Goal: Use online tool/utility: Use online tool/utility

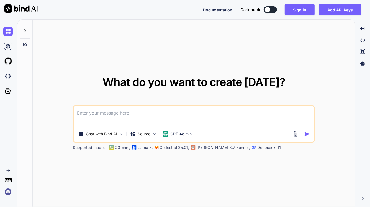
click at [126, 113] on textarea at bounding box center [194, 116] width 240 height 20
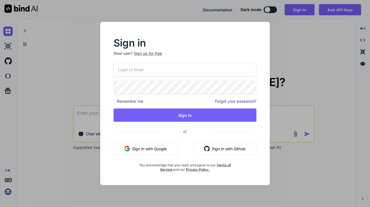
drag, startPoint x: 167, startPoint y: 41, endPoint x: 170, endPoint y: 8, distance: 32.5
click at [170, 8] on div "Sign in New user? Sign up for free Remember me Forgot your password? Sign In or…" at bounding box center [185, 103] width 370 height 207
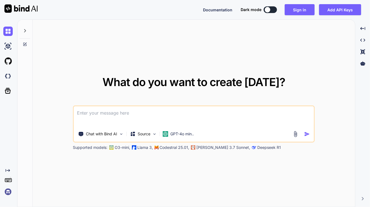
click at [145, 111] on textarea at bounding box center [194, 116] width 240 height 20
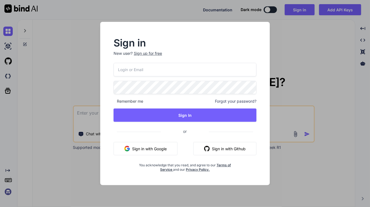
click at [157, 151] on button "Sign in with Google" at bounding box center [145, 148] width 64 height 13
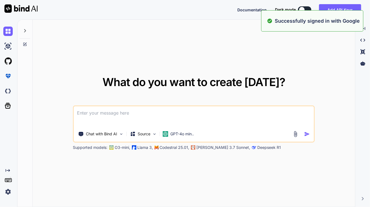
click at [193, 117] on textarea at bounding box center [194, 116] width 240 height 20
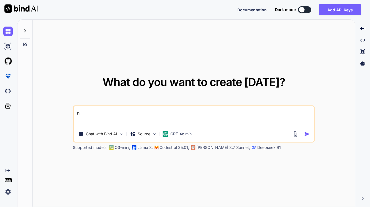
type textarea "n"
click at [104, 112] on textarea at bounding box center [194, 116] width 240 height 20
paste textarea "Work on to implement validation in move inventory screen. Work on to implement …"
type textarea "Please create the objectives for the given task in a single line in formal way …"
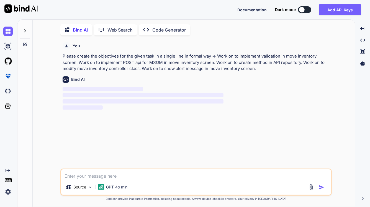
scroll to position [2, 0]
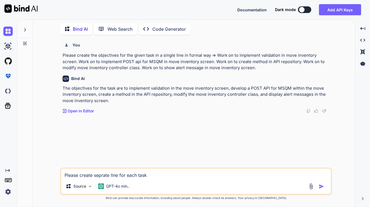
type textarea "Please create separate line for each task"
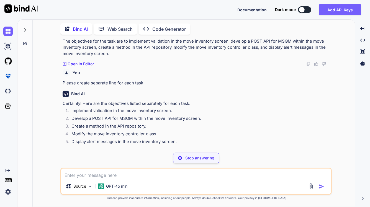
scroll to position [35, 0]
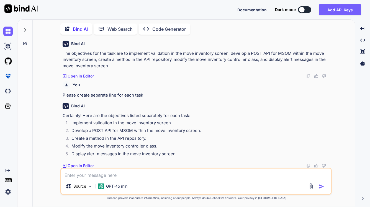
click at [129, 177] on textarea at bounding box center [196, 174] width 270 height 10
type textarea "please elaborate more in formal way"
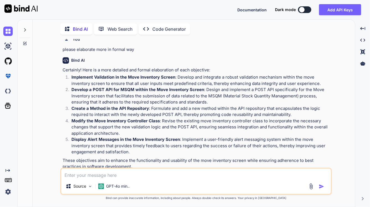
scroll to position [182, 0]
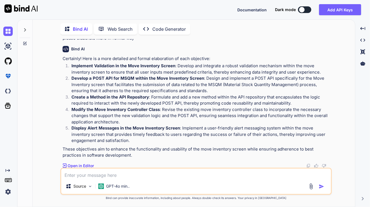
drag, startPoint x: 110, startPoint y: 179, endPoint x: 110, endPoint y: 176, distance: 2.8
click at [110, 179] on div "Source GPT-4o min.." at bounding box center [195, 181] width 271 height 27
click at [110, 175] on textarea at bounding box center [196, 174] width 270 height 10
click at [171, 174] on textarea "don't elaborate please create in separate line" at bounding box center [196, 174] width 270 height 10
type textarea "don't elaborate please create in separate line but in formal way"
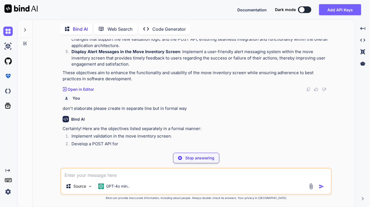
scroll to position [268, 0]
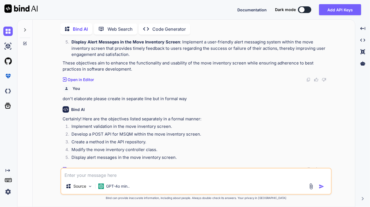
click at [163, 170] on textarea at bounding box center [196, 174] width 270 height 10
type textarea "p"
type textarea "improve more attractive objective"
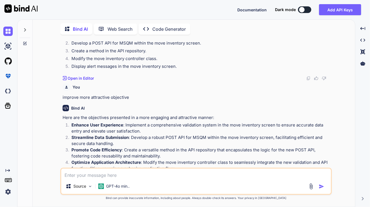
scroll to position [295, 0]
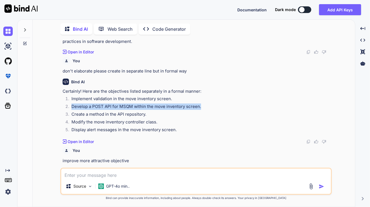
drag, startPoint x: 71, startPoint y: 105, endPoint x: 203, endPoint y: 104, distance: 132.0
click at [203, 104] on li "Develop a POST API for MSQM within the move inventory screen." at bounding box center [198, 107] width 263 height 8
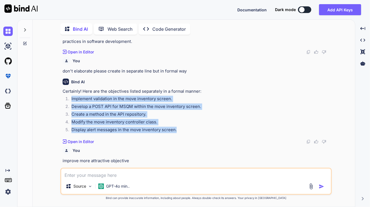
drag, startPoint x: 183, startPoint y: 128, endPoint x: 71, endPoint y: 97, distance: 115.9
click at [71, 97] on ol "Implement validation in the move inventory screen. Develop a POST API for MSQM …" at bounding box center [197, 115] width 268 height 39
copy ol "Implement validation in the move inventory screen. Develop a POST API for MSQM …"
